Goal: Find specific page/section: Find specific page/section

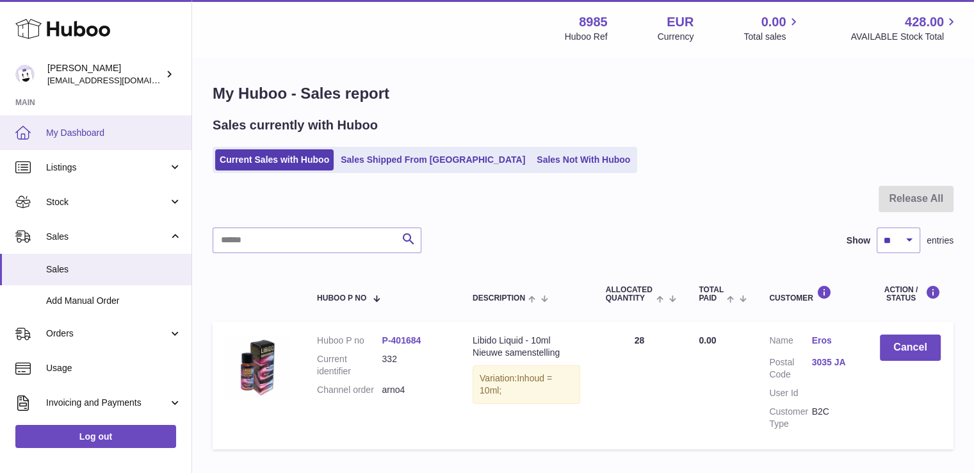
click at [76, 129] on span "My Dashboard" at bounding box center [114, 133] width 136 height 12
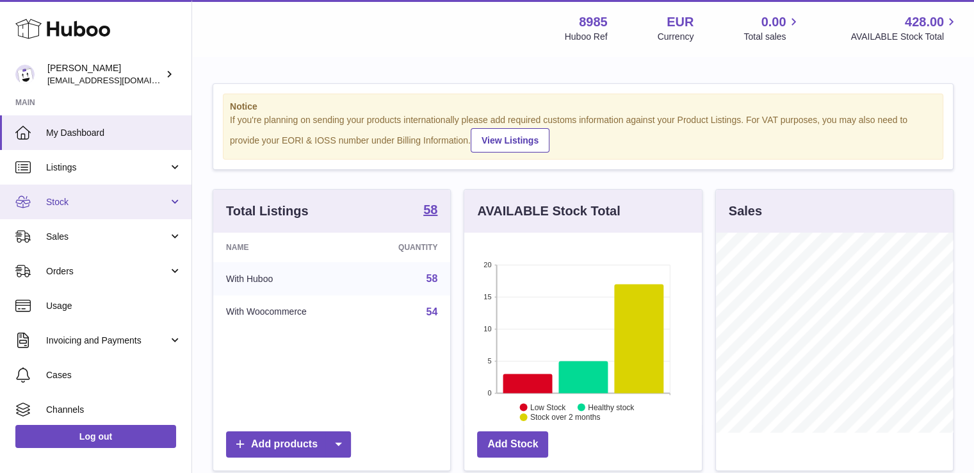
scroll to position [200, 238]
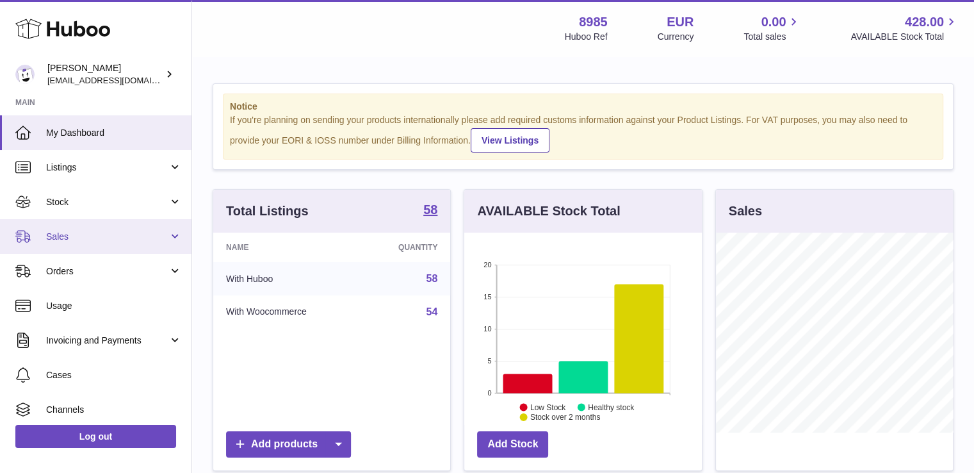
click at [61, 231] on span "Sales" at bounding box center [107, 237] width 122 height 12
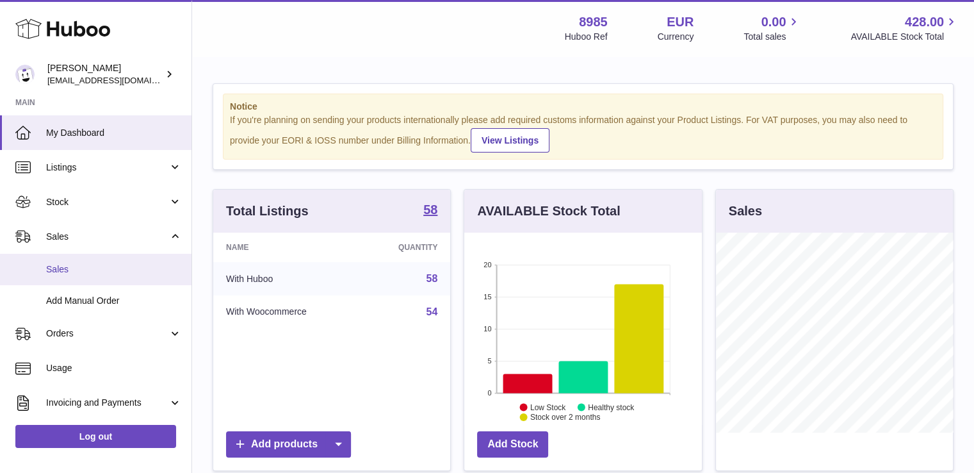
click at [64, 267] on span "Sales" at bounding box center [114, 269] width 136 height 12
